Goal: Task Accomplishment & Management: Manage account settings

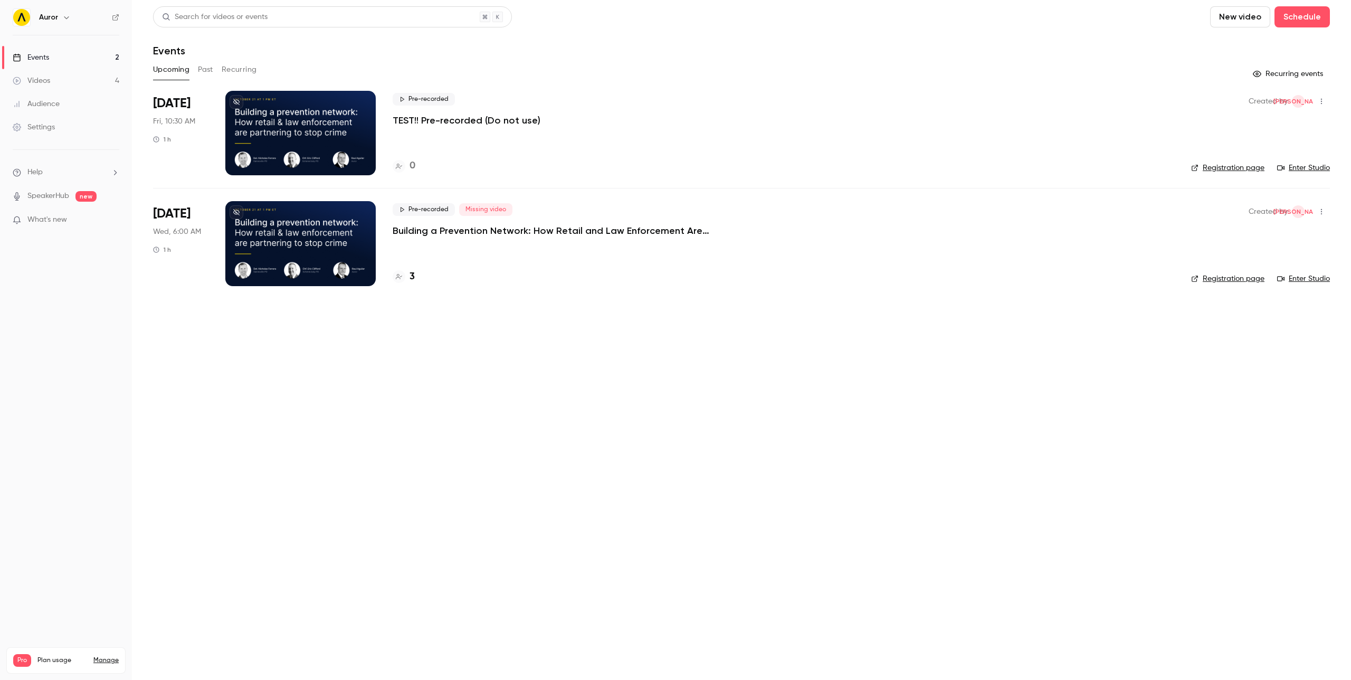
click at [466, 227] on p "Building a Prevention Network: How Retail and Law Enforcement Are Partnering to…" at bounding box center [551, 230] width 317 height 13
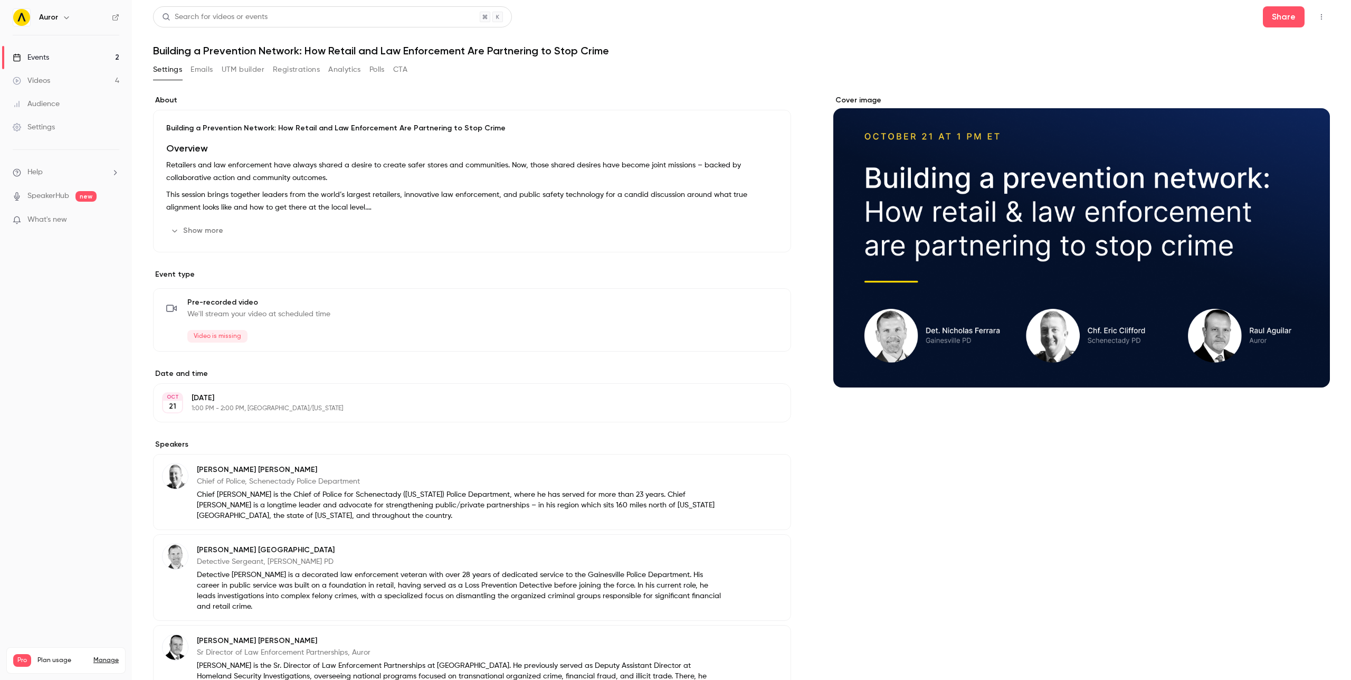
click at [200, 232] on button "Show more" at bounding box center [197, 230] width 63 height 17
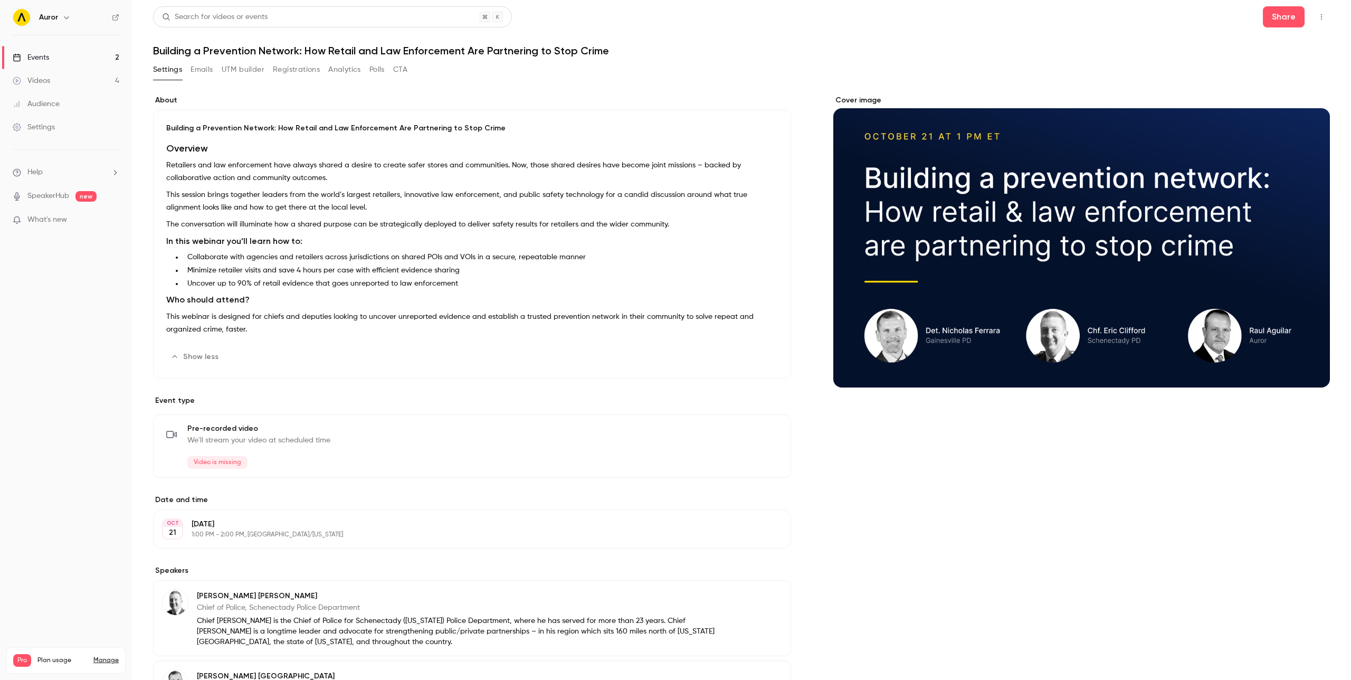
click at [290, 70] on button "Registrations" at bounding box center [296, 69] width 47 height 17
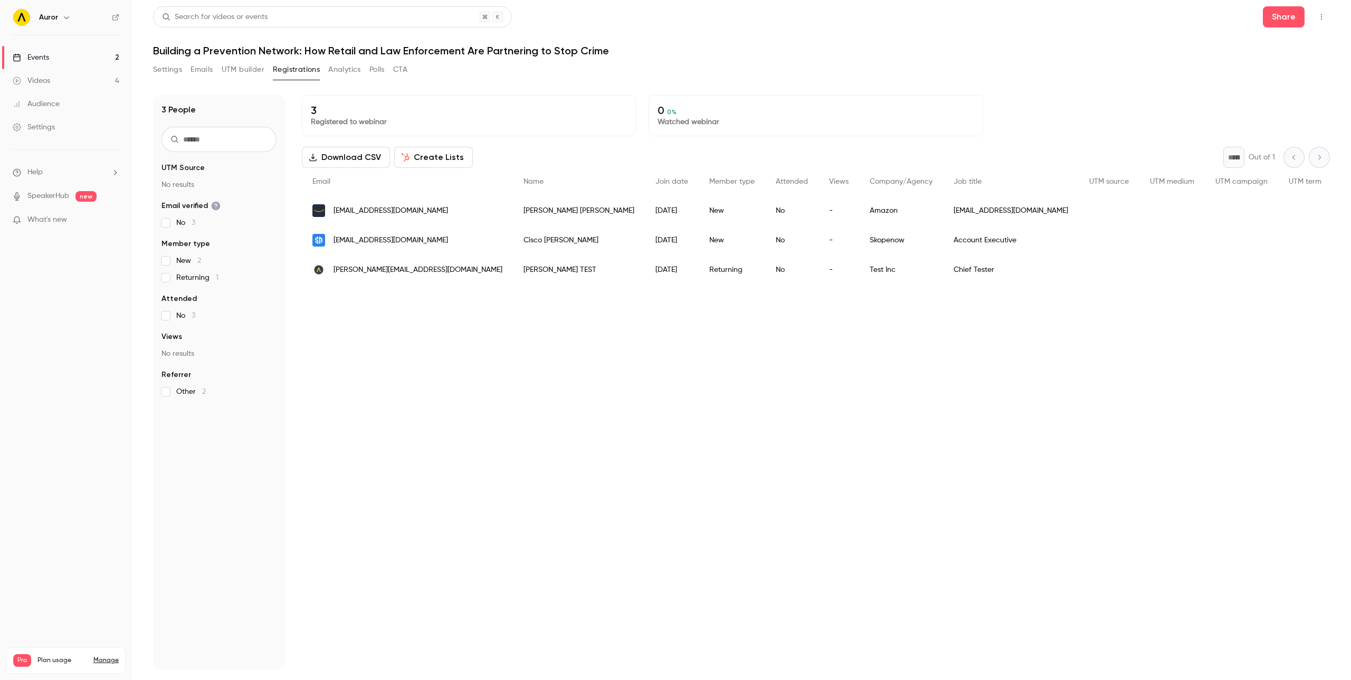
click at [385, 268] on span "jamie.orsbourn+contrast@auror.co" at bounding box center [418, 269] width 169 height 11
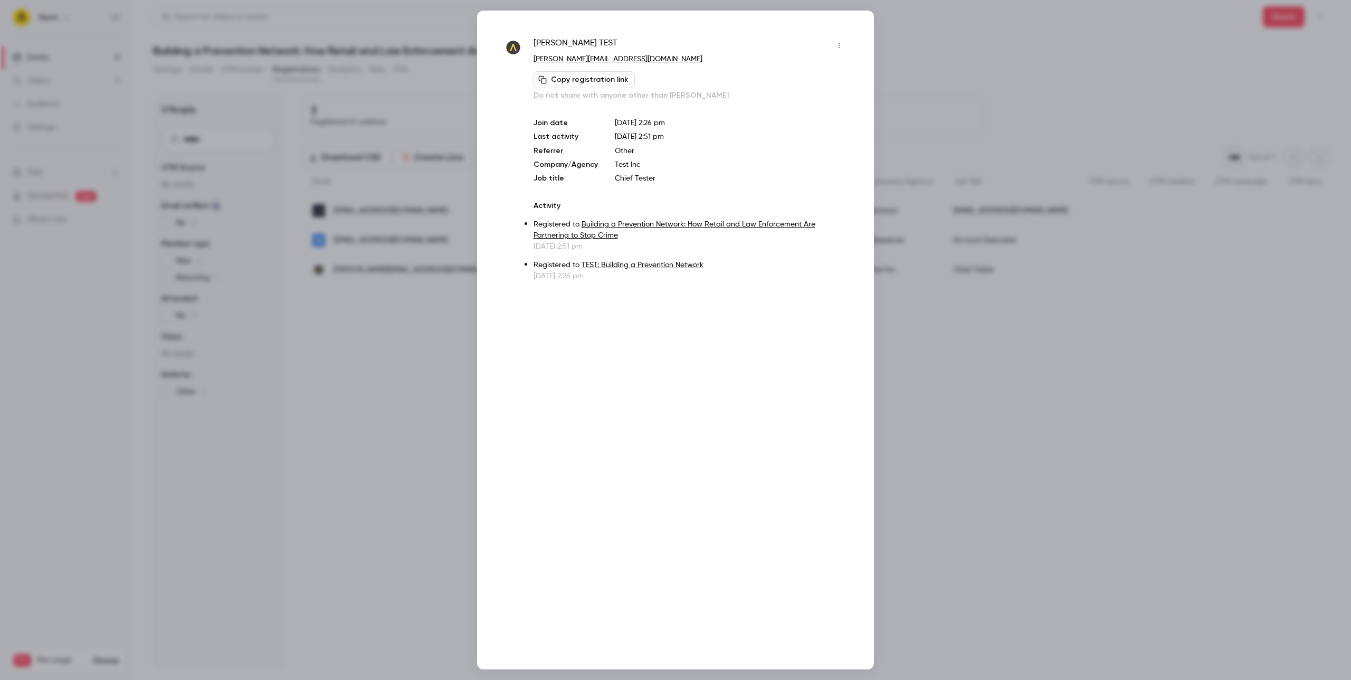
click at [837, 45] on icon "button" at bounding box center [839, 45] width 8 height 7
click at [791, 96] on div "Remove registration" at bounding box center [798, 99] width 80 height 11
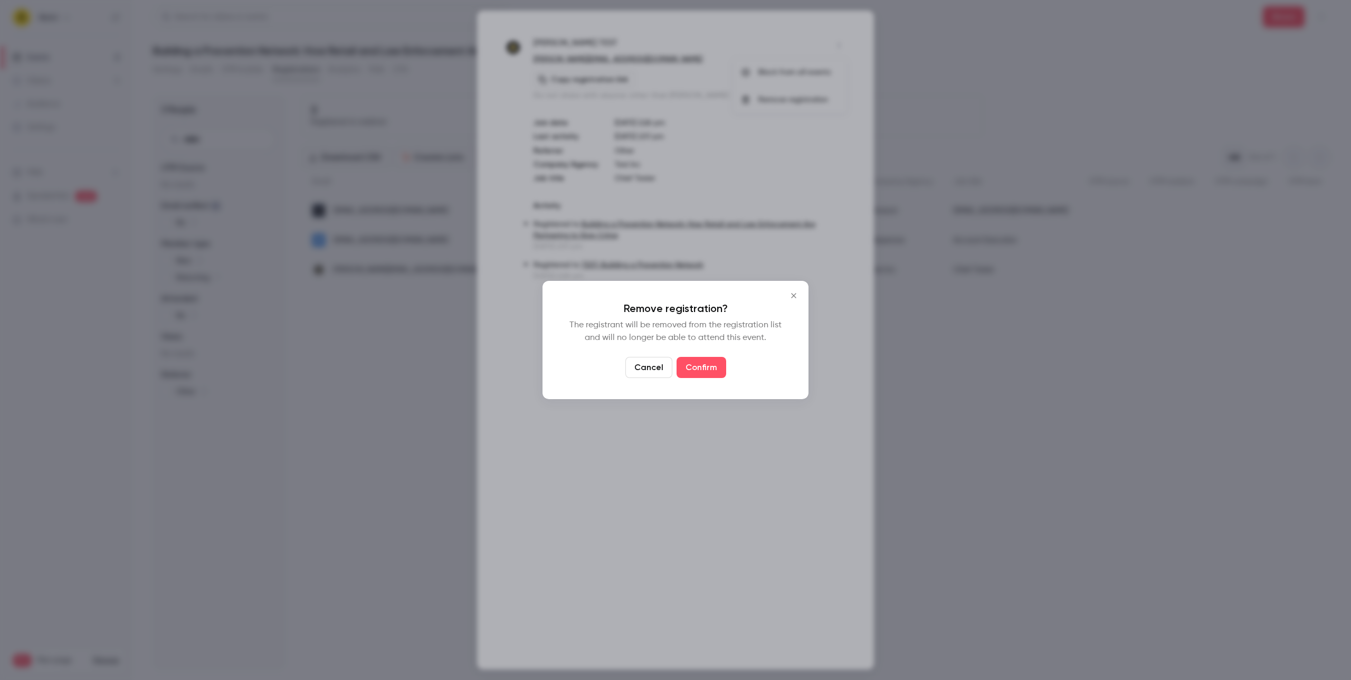
drag, startPoint x: 695, startPoint y: 364, endPoint x: 687, endPoint y: 363, distance: 8.5
click at [695, 364] on button "Confirm" at bounding box center [702, 367] width 50 height 21
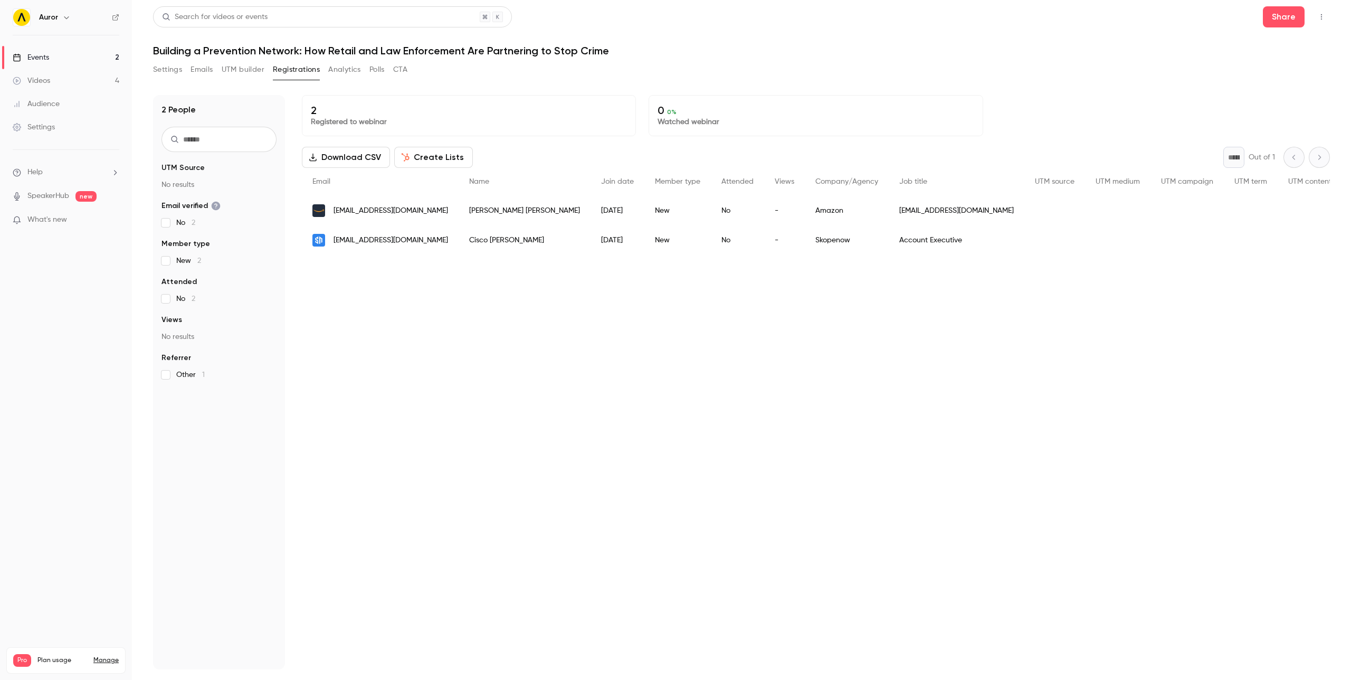
click at [431, 358] on div "2 Registered to webinar 0 0 % Watched webinar Download CSV Create Lists * Out o…" at bounding box center [816, 382] width 1028 height 574
